Goal: Check status: Check status

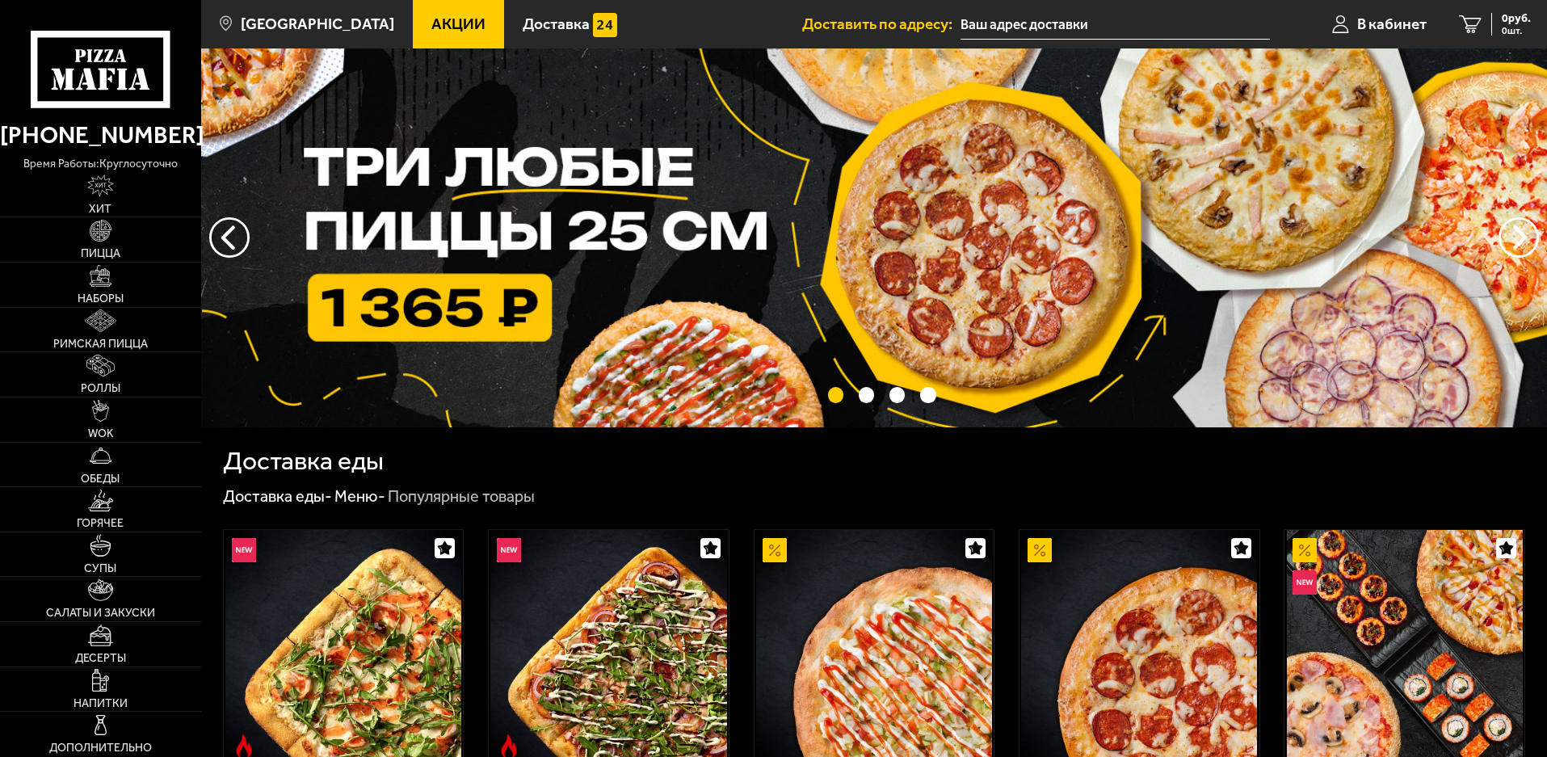
type input "[STREET_ADDRESS]"
click at [1406, 24] on span "В кабинет" at bounding box center [1391, 23] width 69 height 15
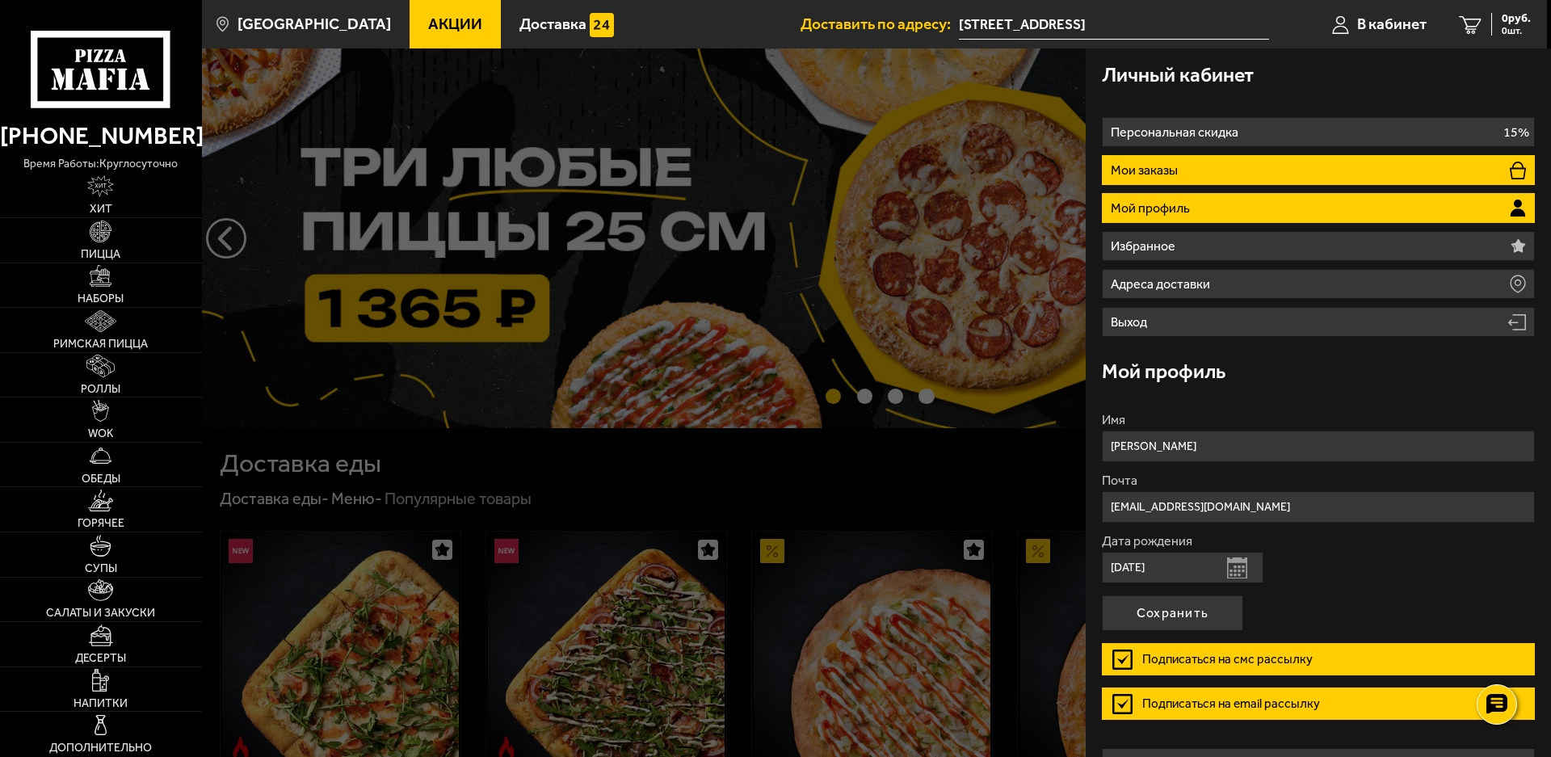
click at [1333, 171] on li "Мои заказы" at bounding box center [1318, 170] width 433 height 30
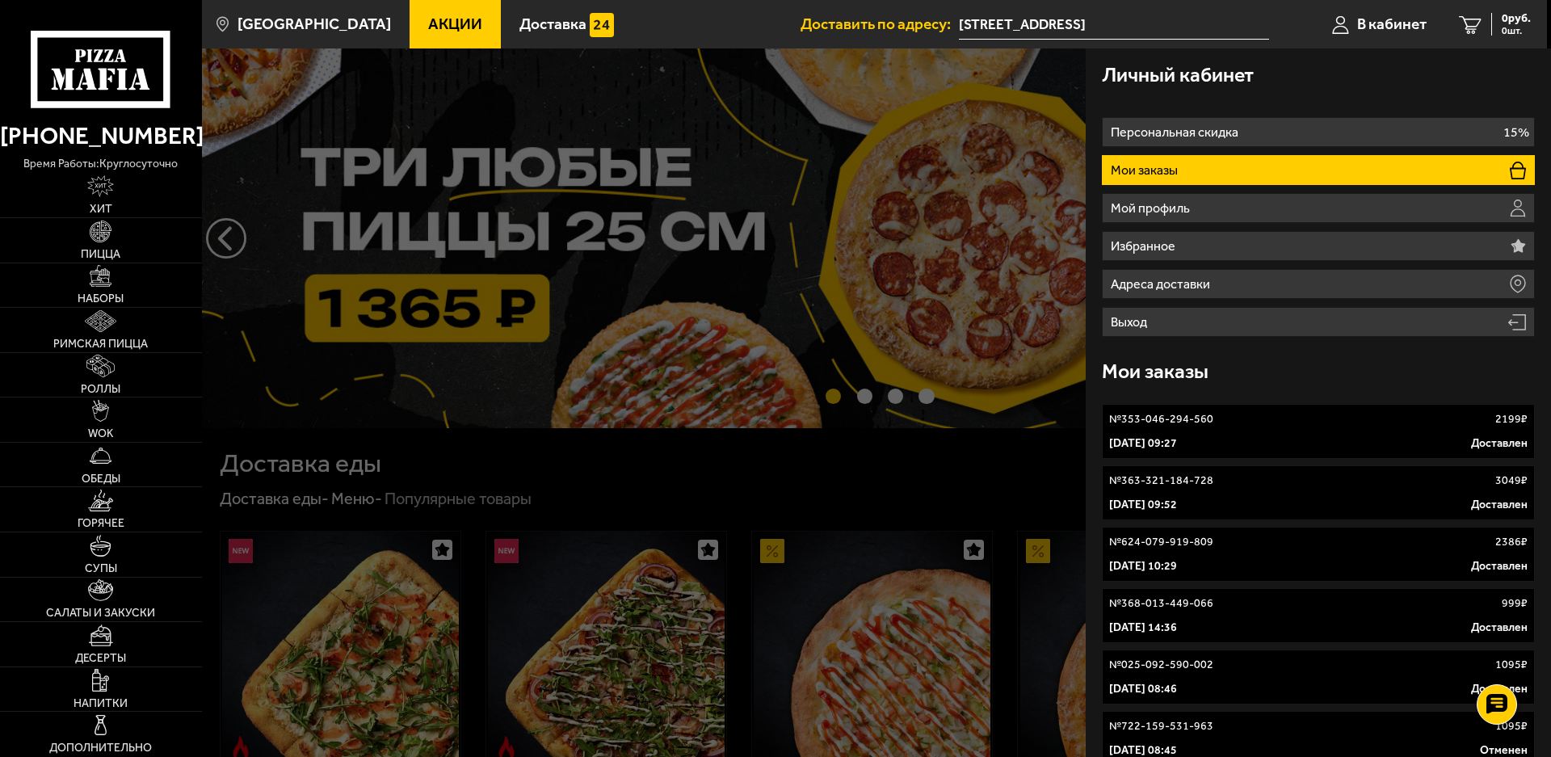
click at [1367, 443] on div "[DATE] 09:27 Доставлен" at bounding box center [1318, 443] width 418 height 16
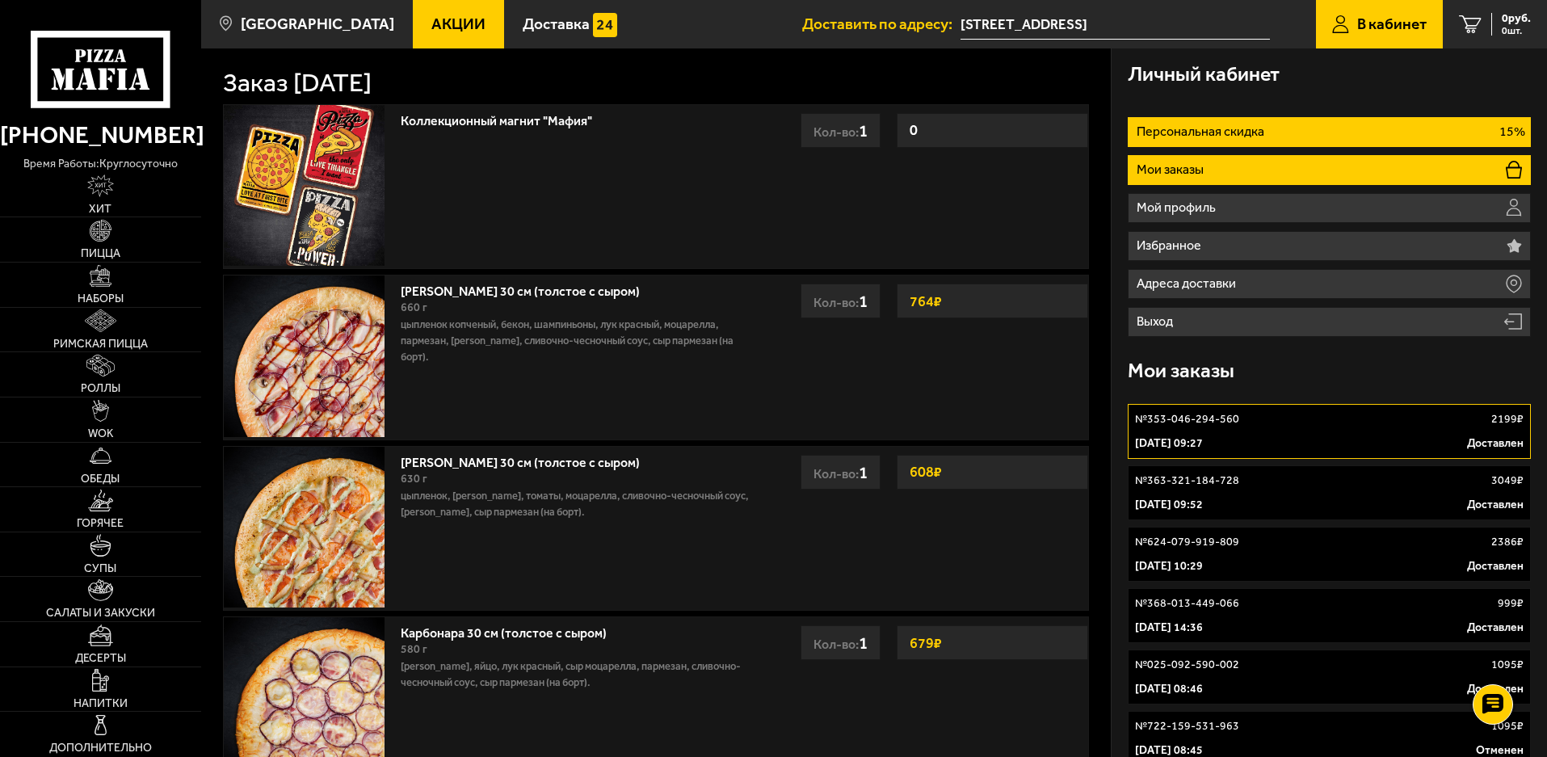
click at [1396, 129] on li "Персональная скидка 15%" at bounding box center [1328, 132] width 403 height 30
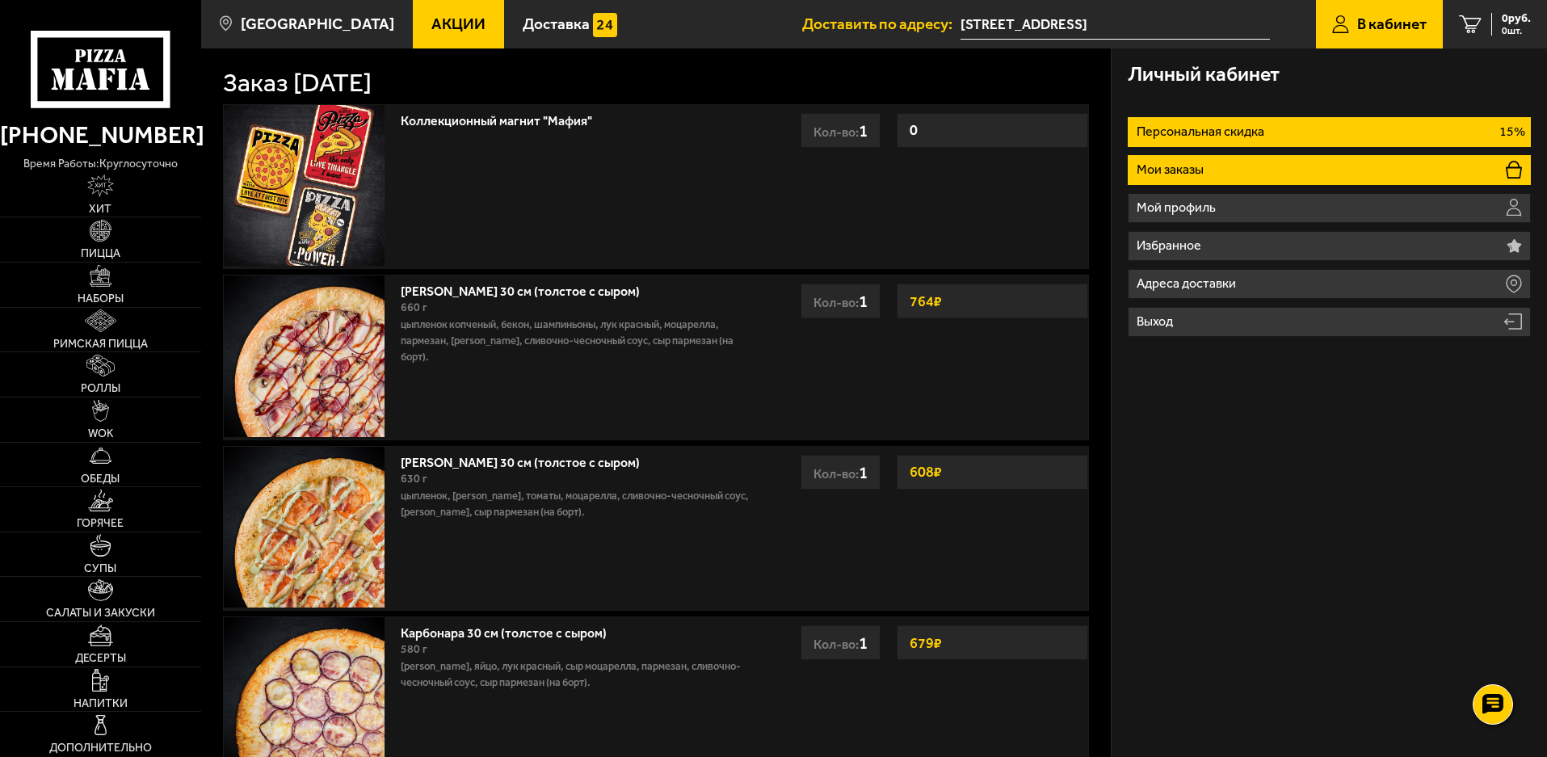
click at [1404, 178] on li "Мои заказы" at bounding box center [1328, 170] width 403 height 30
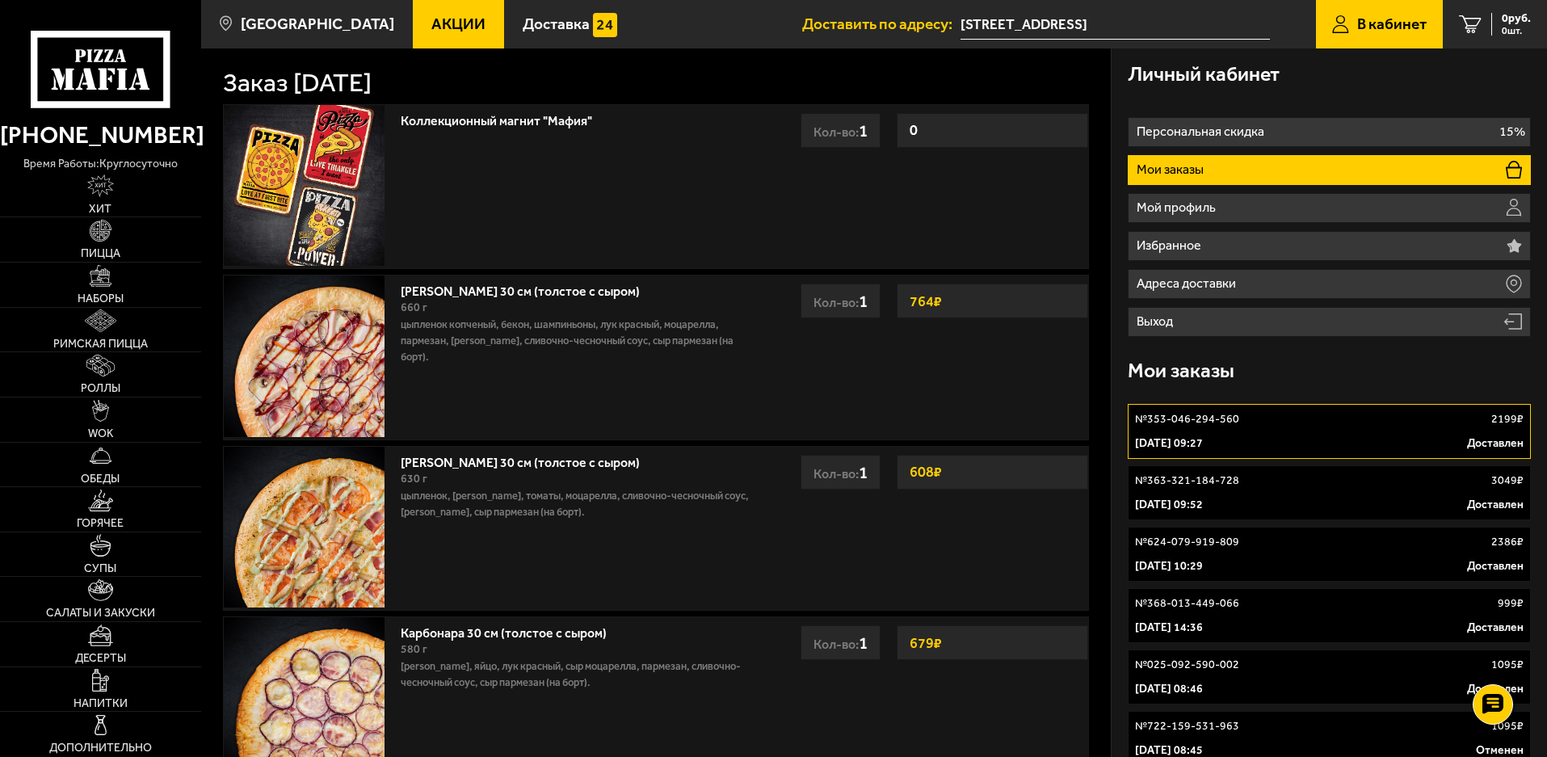
click at [1324, 419] on div "№ 353-046-294-560 2199 ₽" at bounding box center [1329, 419] width 388 height 16
